Goal: Task Accomplishment & Management: Complete application form

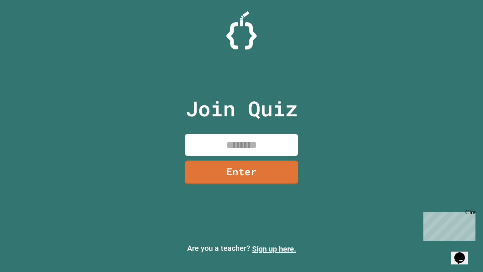
click at [274, 249] on link "Sign up here." at bounding box center [274, 248] width 44 height 9
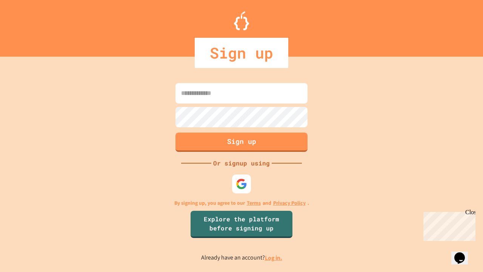
click at [274, 257] on link "Log in." at bounding box center [273, 257] width 17 height 8
